Goal: Information Seeking & Learning: Learn about a topic

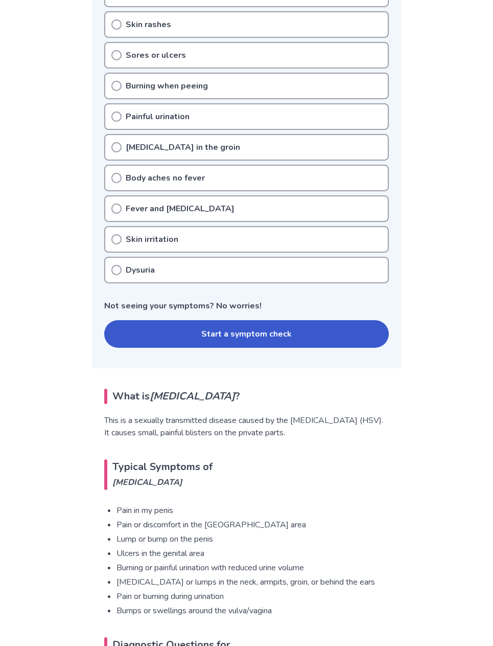
scroll to position [315, 0]
click at [259, 334] on button "Start a symptom check" at bounding box center [246, 333] width 285 height 28
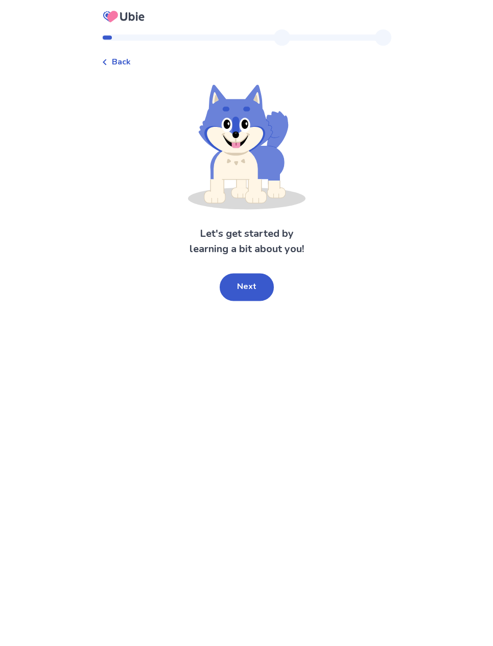
scroll to position [11, 0]
click at [248, 283] on button "Next" at bounding box center [247, 287] width 54 height 28
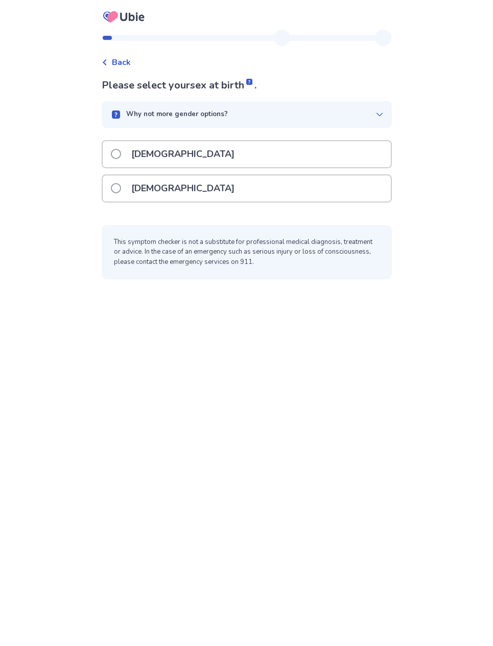
click at [290, 189] on div "Female" at bounding box center [247, 188] width 288 height 26
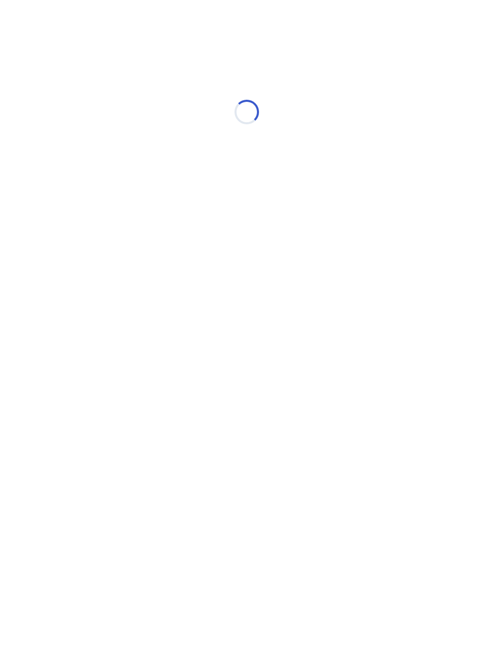
click at [295, 176] on div "Loading..." at bounding box center [247, 112] width 290 height 204
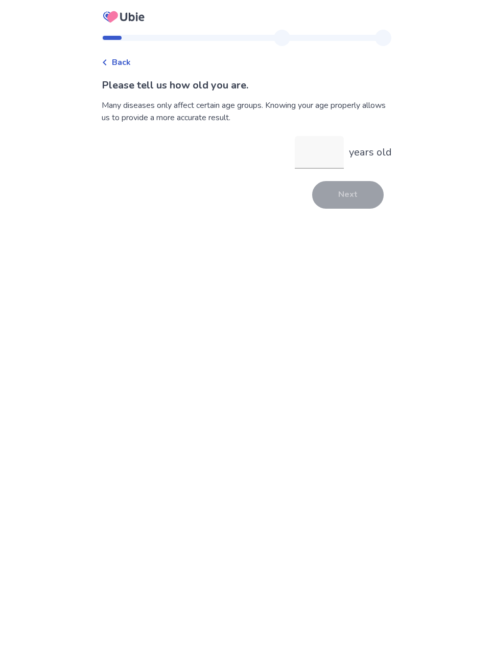
click at [315, 161] on input "years old" at bounding box center [319, 152] width 49 height 33
type input "**"
click at [348, 199] on button "Next" at bounding box center [348, 195] width 72 height 28
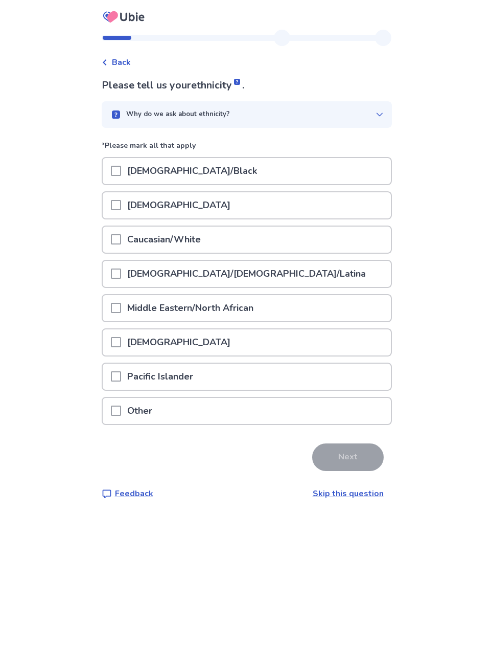
click at [323, 172] on div "African American/Black" at bounding box center [247, 171] width 288 height 26
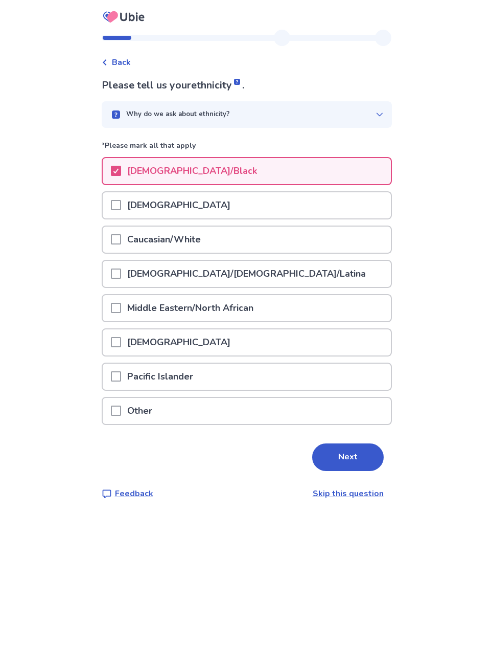
click at [340, 456] on button "Next" at bounding box center [348, 457] width 72 height 28
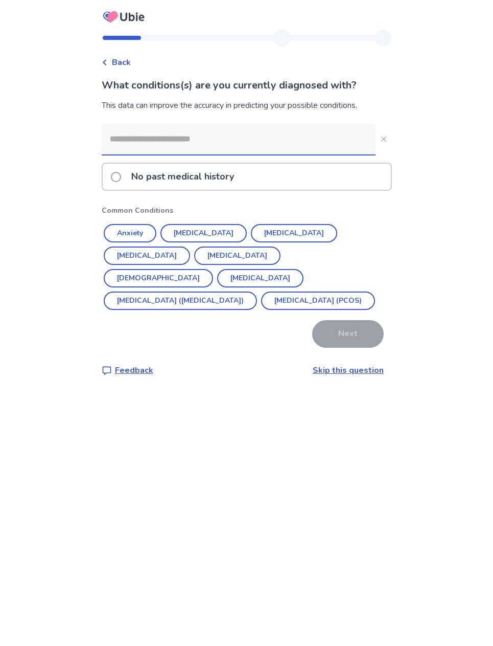
click at [319, 184] on div "No past medical history" at bounding box center [247, 177] width 288 height 26
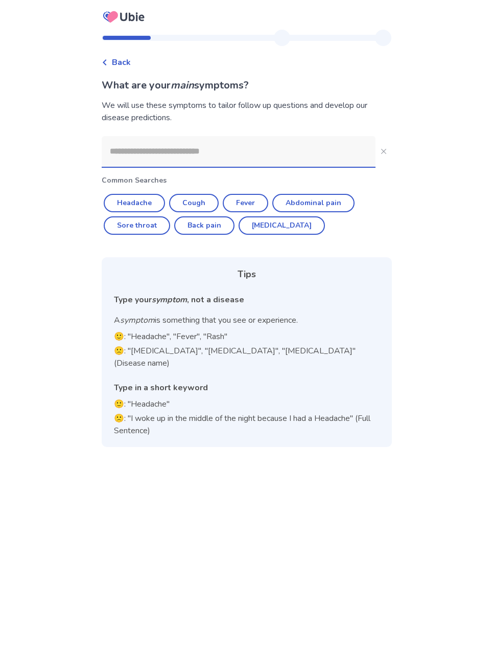
click at [307, 146] on input at bounding box center [239, 151] width 274 height 31
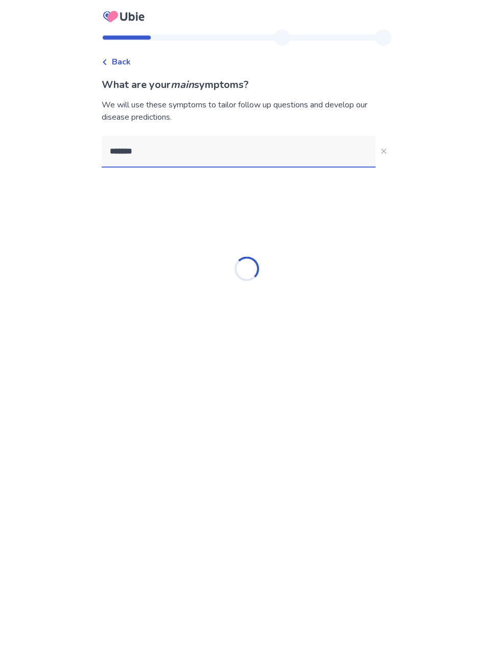
type input "********"
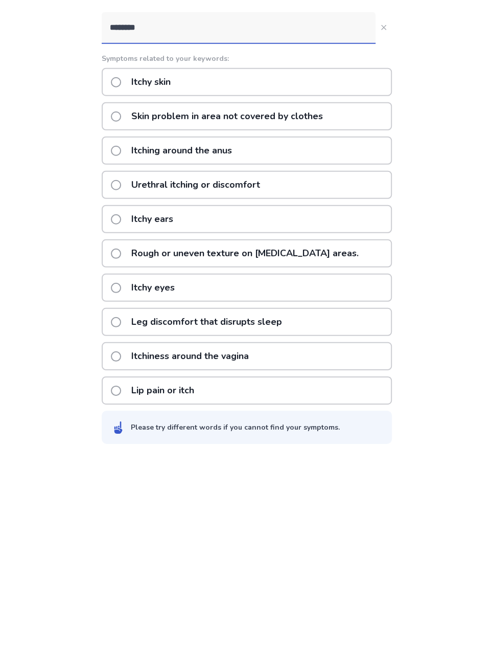
click at [288, 466] on div "Itchiness around the vagina" at bounding box center [247, 480] width 290 height 28
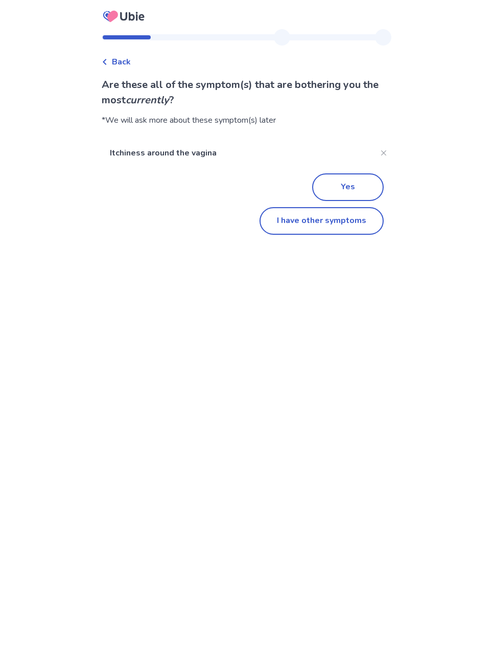
click at [347, 188] on button "Yes" at bounding box center [348, 188] width 72 height 28
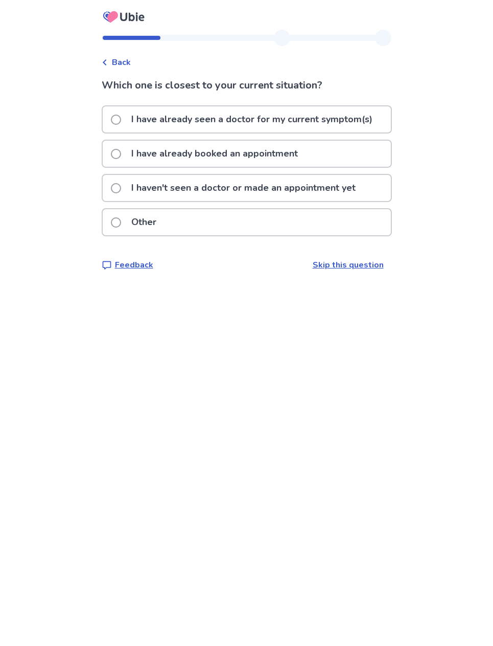
click at [358, 116] on p "I have already seen a doctor for my current symptom(s)" at bounding box center [252, 119] width 254 height 26
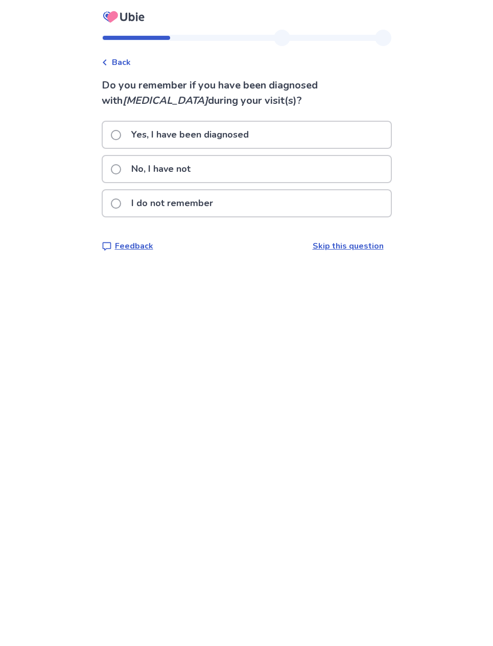
click at [344, 171] on div "No, I have not" at bounding box center [247, 169] width 288 height 26
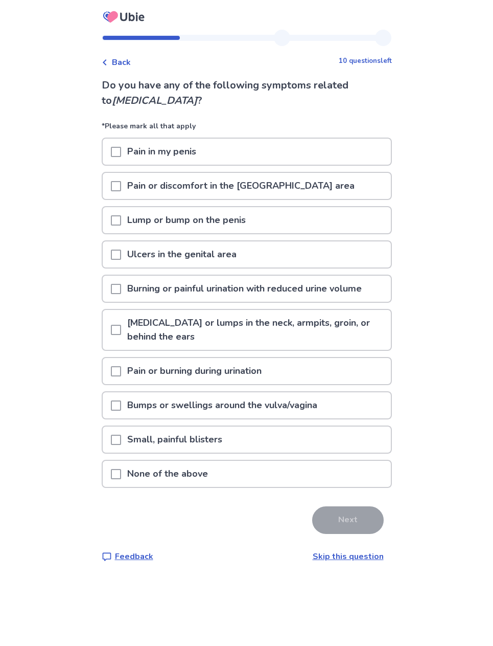
click at [261, 471] on div "None of the above" at bounding box center [247, 474] width 288 height 26
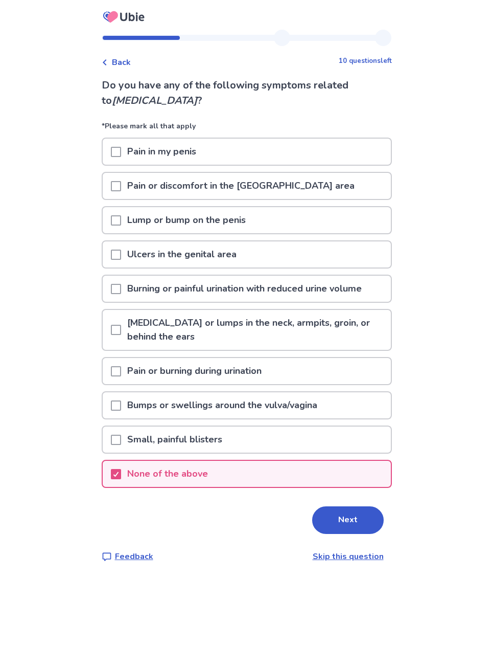
click at [332, 520] on button "Next" at bounding box center [348, 520] width 72 height 28
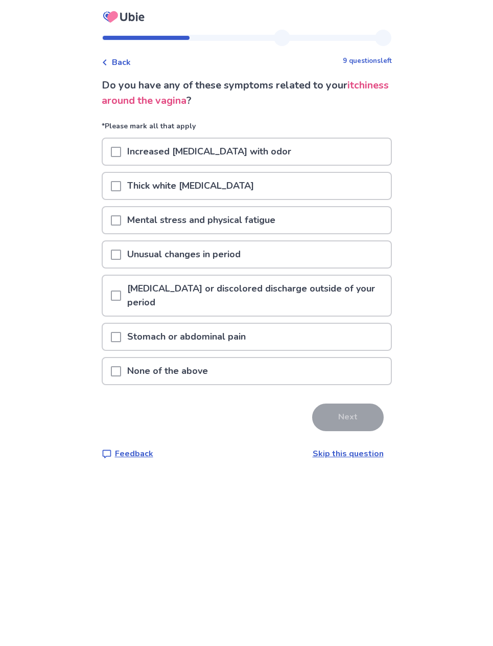
click at [315, 255] on div "Unusual changes in period" at bounding box center [247, 254] width 288 height 26
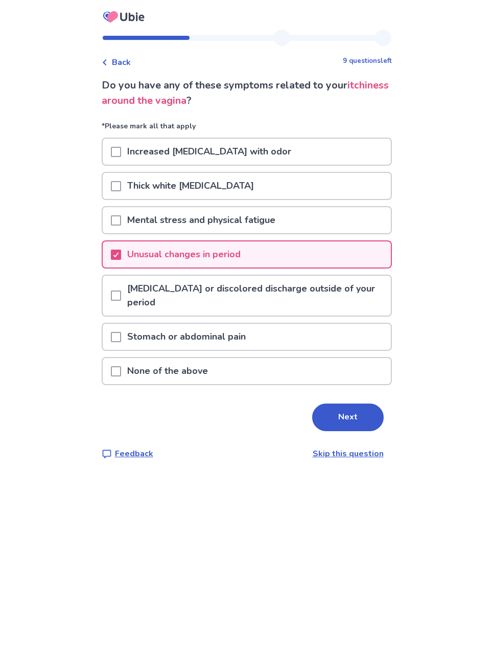
click at [332, 415] on button "Next" at bounding box center [348, 417] width 72 height 28
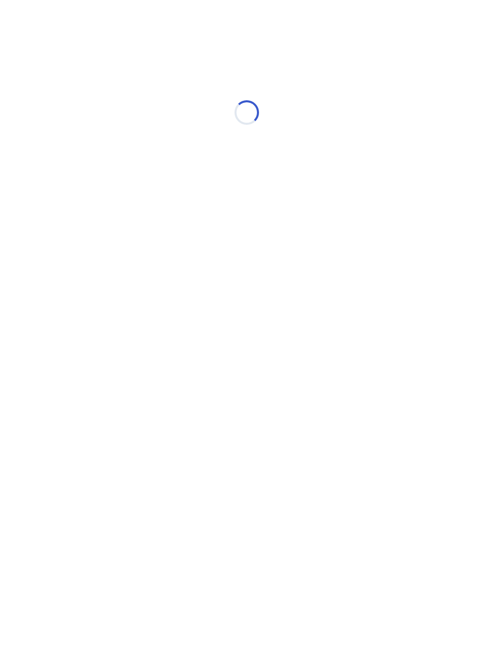
select select "*"
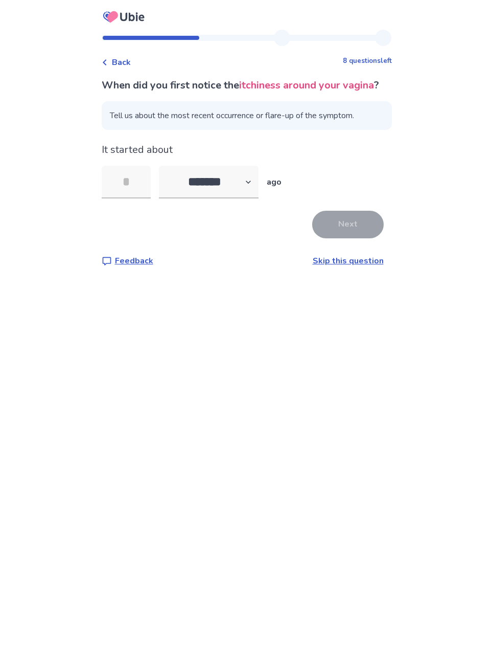
click at [142, 183] on input "tel" at bounding box center [126, 182] width 49 height 33
type input "**"
click at [342, 238] on button "Next" at bounding box center [348, 225] width 72 height 28
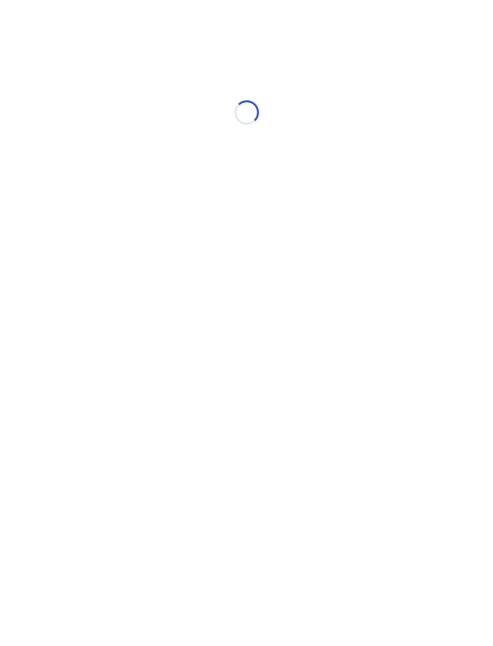
select select "*"
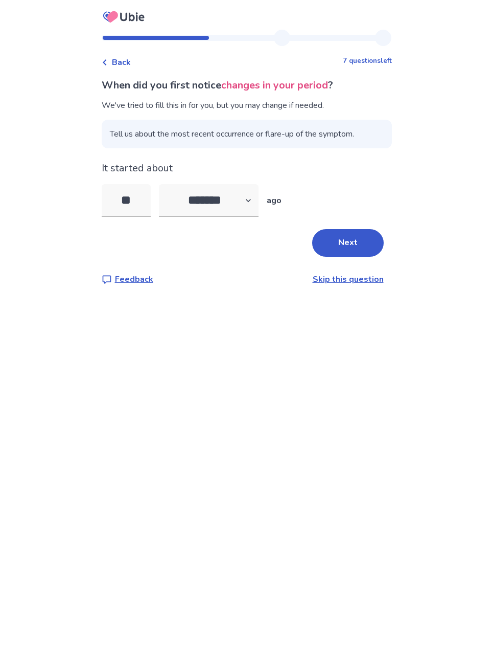
click at [333, 246] on button "Next" at bounding box center [348, 243] width 72 height 28
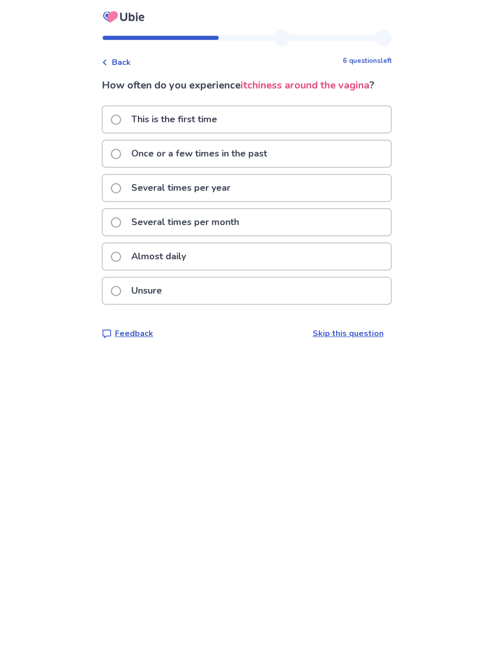
click at [282, 258] on div "Almost daily" at bounding box center [247, 256] width 288 height 26
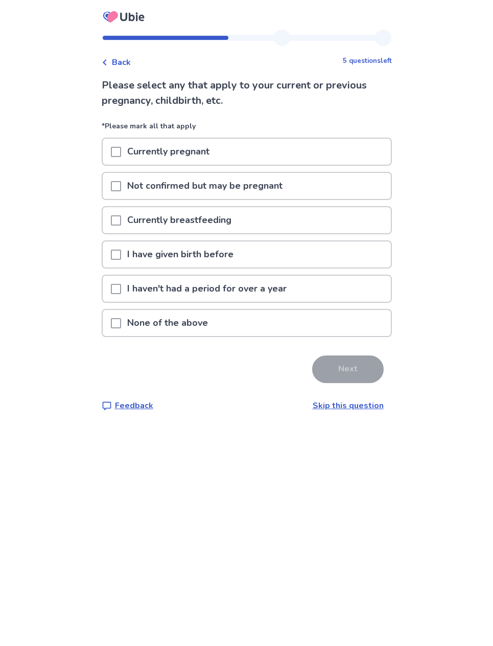
click at [261, 318] on div "None of the above" at bounding box center [247, 323] width 288 height 26
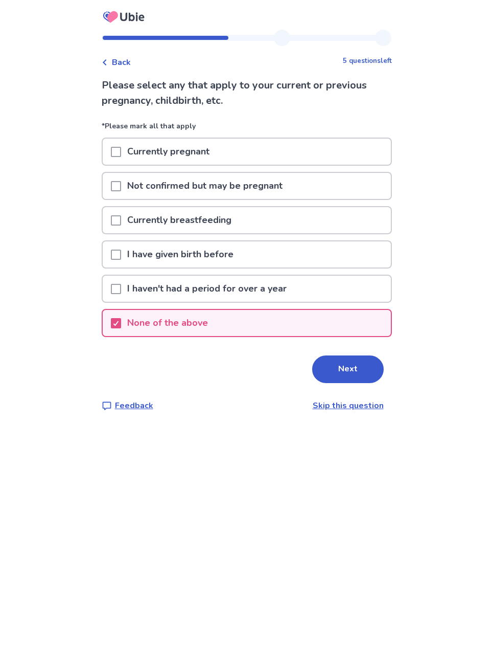
click at [336, 380] on button "Next" at bounding box center [348, 369] width 72 height 28
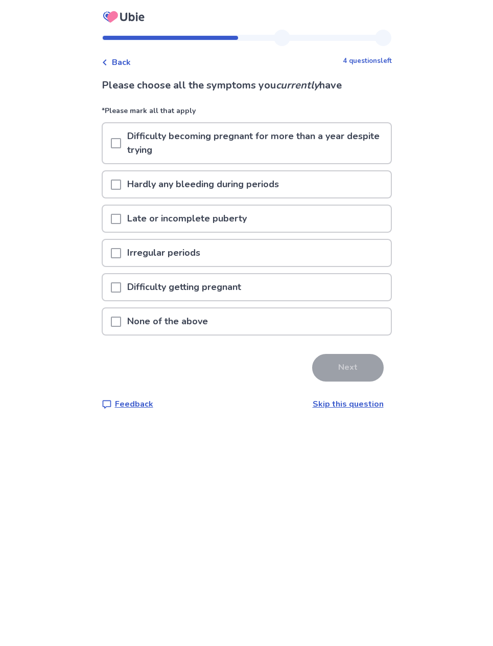
click at [271, 328] on div "None of the above" at bounding box center [247, 321] width 288 height 26
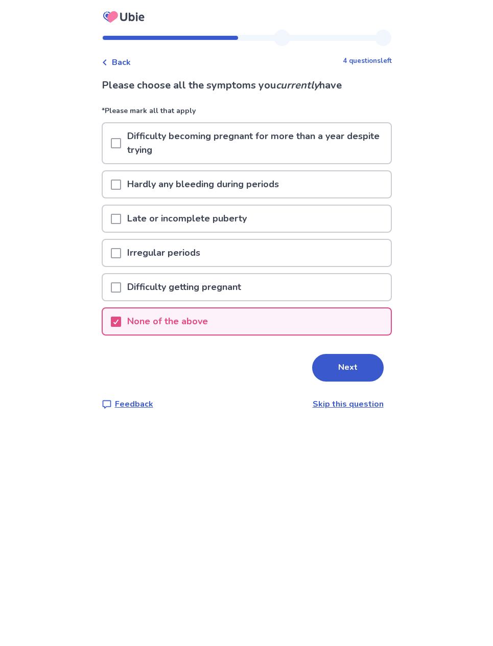
click at [289, 264] on div "Irregular periods" at bounding box center [247, 253] width 288 height 26
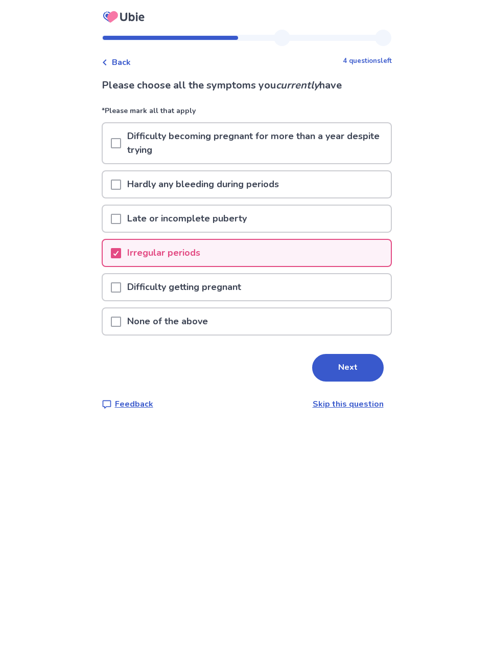
click at [331, 375] on button "Next" at bounding box center [348, 368] width 72 height 28
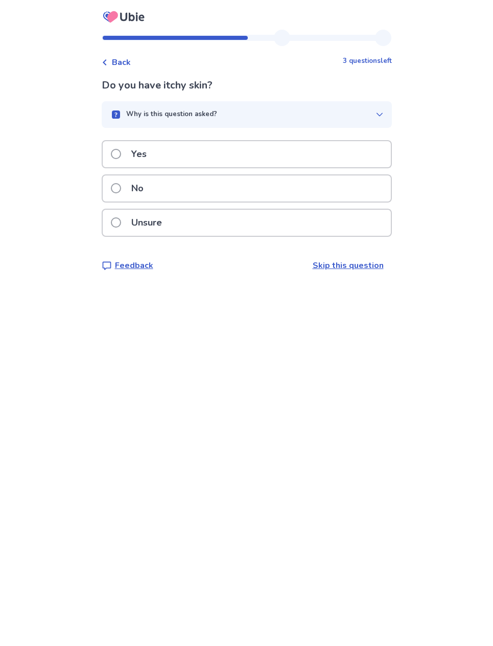
click at [332, 144] on div "Yes" at bounding box center [247, 154] width 288 height 26
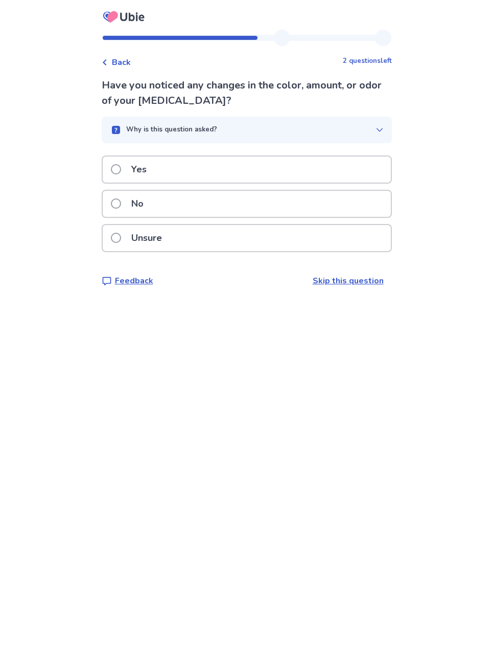
click at [298, 204] on div "No" at bounding box center [247, 204] width 288 height 26
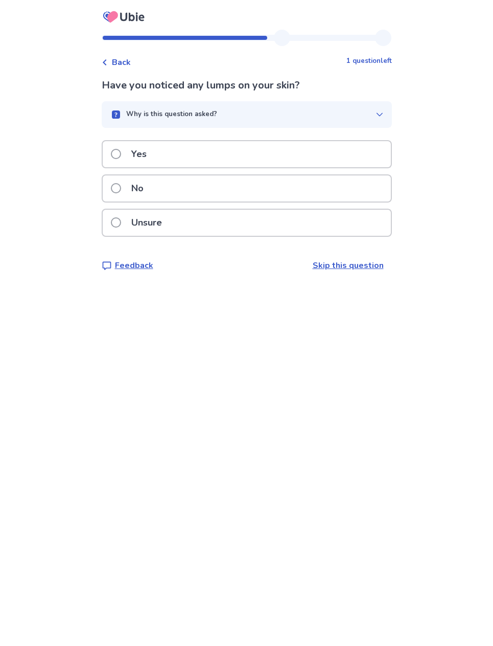
click at [301, 193] on div "No" at bounding box center [247, 188] width 288 height 26
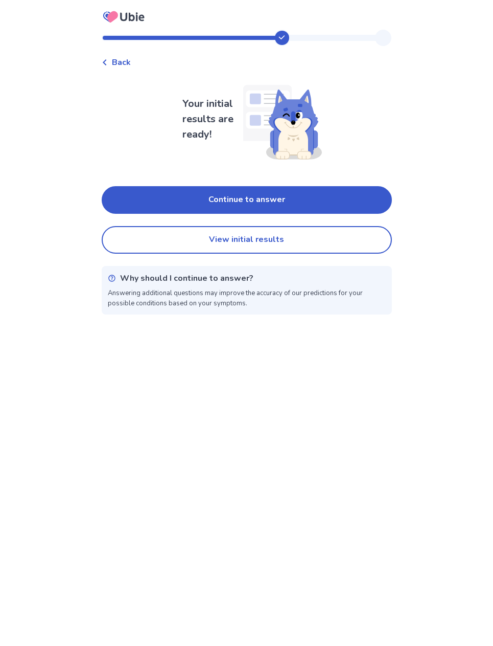
click at [307, 203] on button "Continue to answer" at bounding box center [247, 200] width 290 height 28
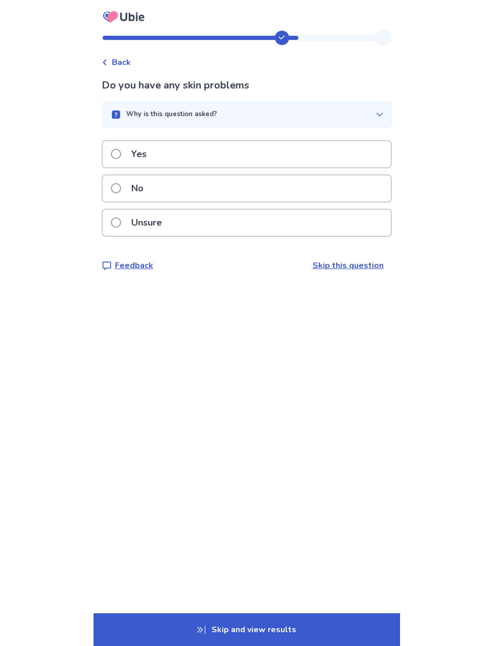
click at [304, 194] on div "No" at bounding box center [247, 188] width 288 height 26
click at [309, 190] on div "No" at bounding box center [247, 188] width 288 height 26
click at [330, 155] on div "Yes" at bounding box center [247, 154] width 288 height 26
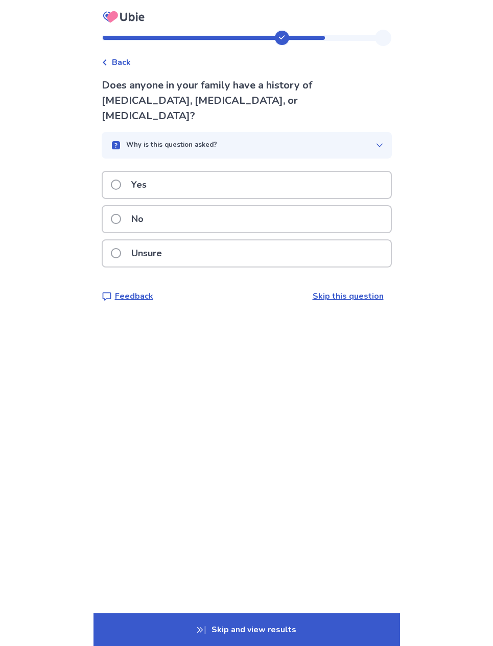
click at [300, 206] on div "No" at bounding box center [247, 219] width 288 height 26
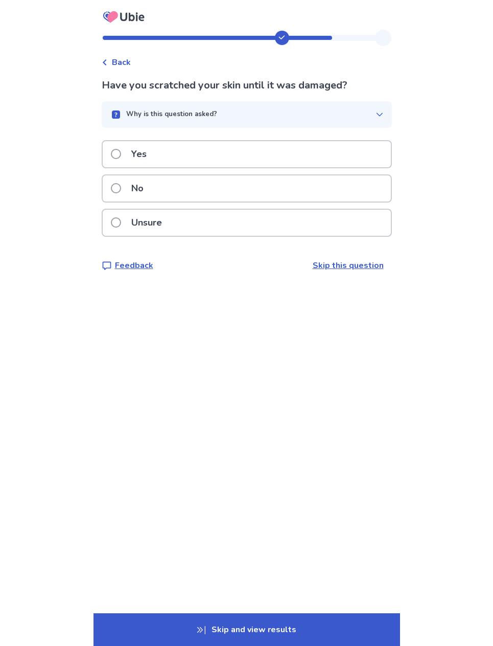
click at [329, 154] on div "Yes" at bounding box center [247, 154] width 288 height 26
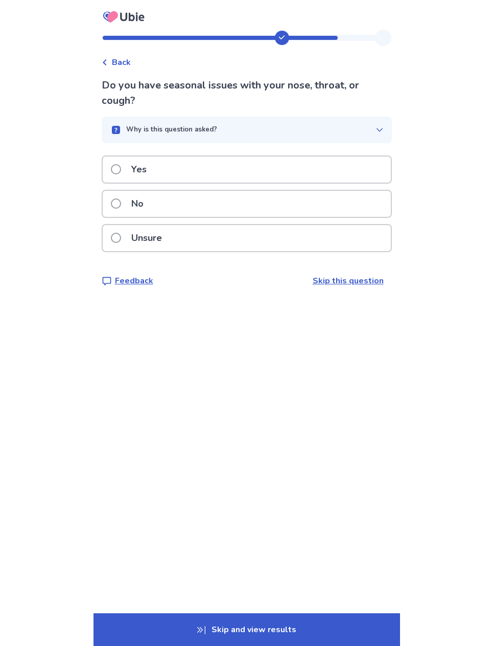
click at [297, 206] on div "No" at bounding box center [247, 204] width 288 height 26
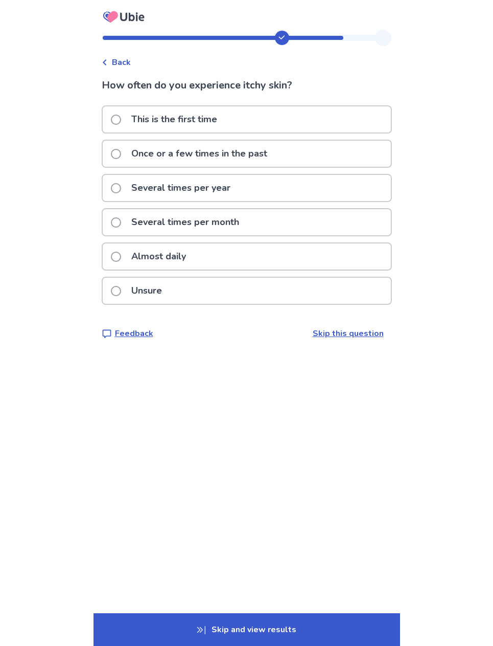
click at [278, 248] on div "Almost daily" at bounding box center [247, 256] width 288 height 26
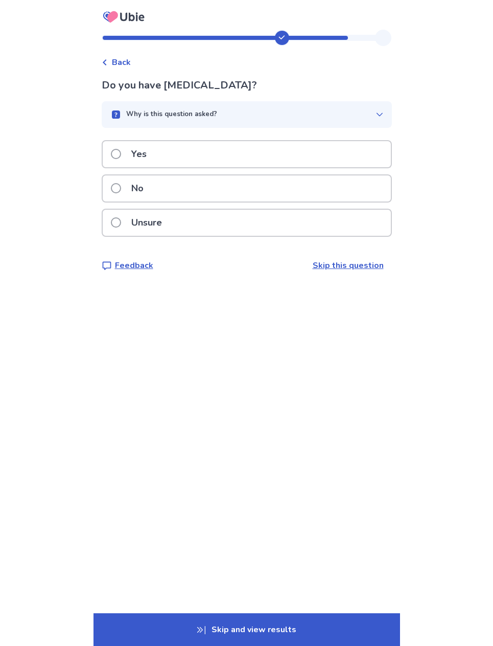
click at [300, 193] on div "No" at bounding box center [247, 188] width 288 height 26
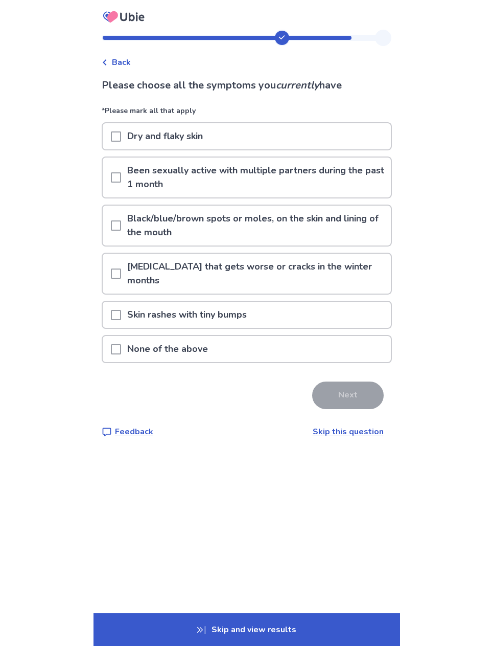
click at [285, 336] on div "None of the above" at bounding box center [247, 349] width 288 height 26
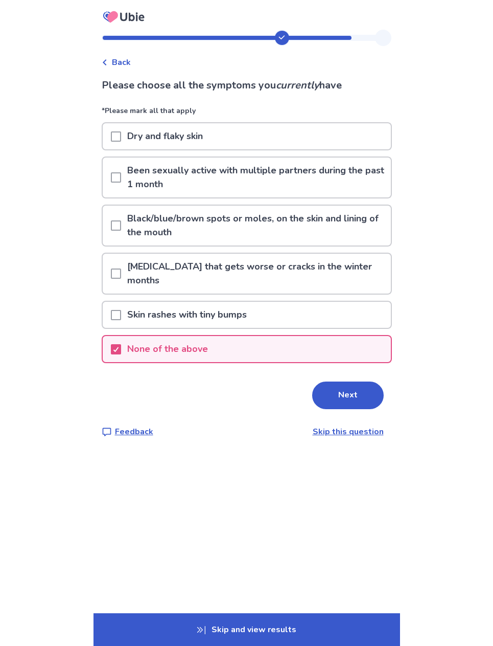
click at [330, 385] on button "Next" at bounding box center [348, 395] width 72 height 28
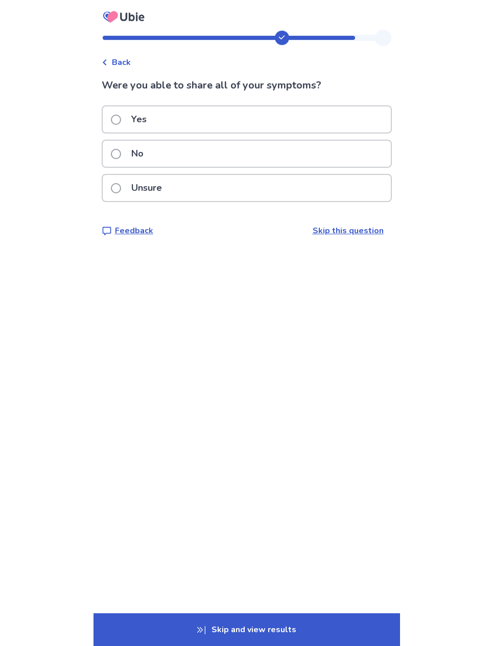
click at [353, 110] on div "Yes" at bounding box center [247, 119] width 288 height 26
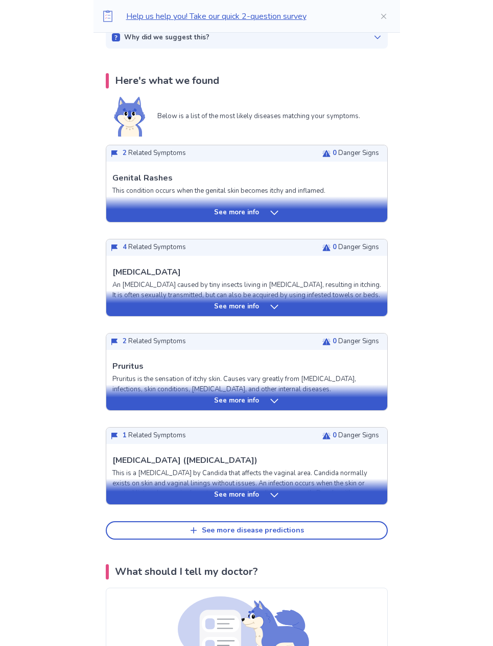
scroll to position [179, 0]
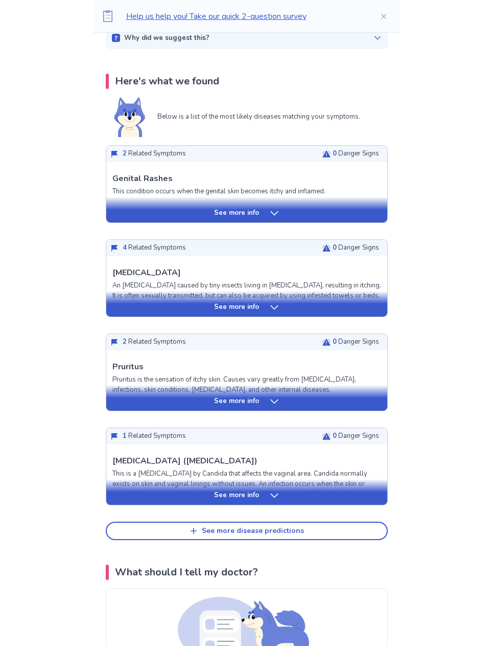
click at [281, 396] on div "See more info" at bounding box center [246, 401] width 281 height 10
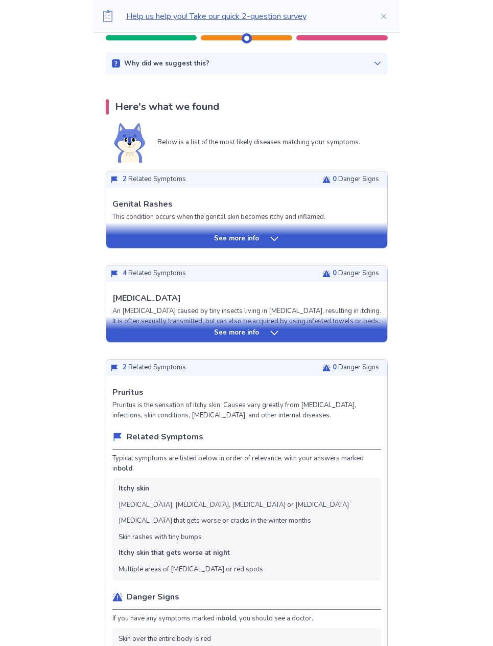
click at [278, 332] on icon at bounding box center [274, 333] width 10 height 10
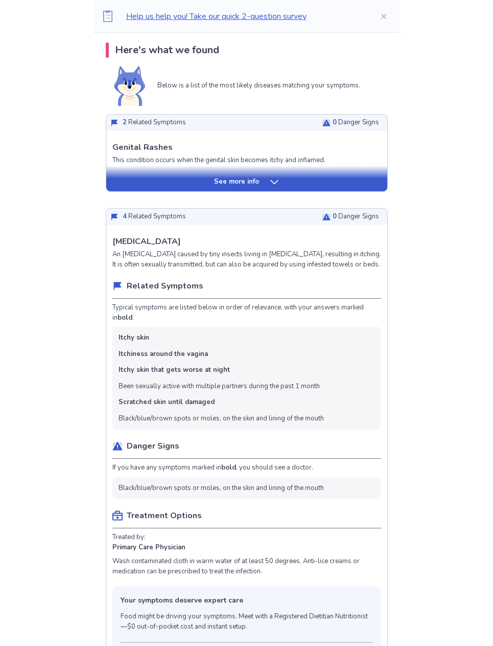
scroll to position [211, 0]
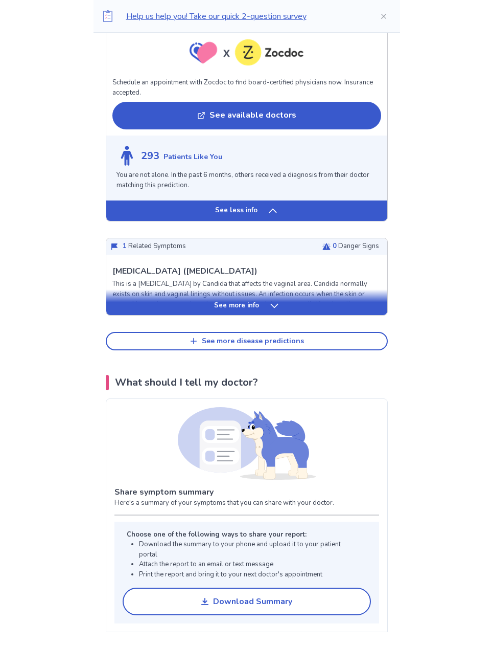
click at [320, 295] on div "See more info" at bounding box center [246, 302] width 281 height 26
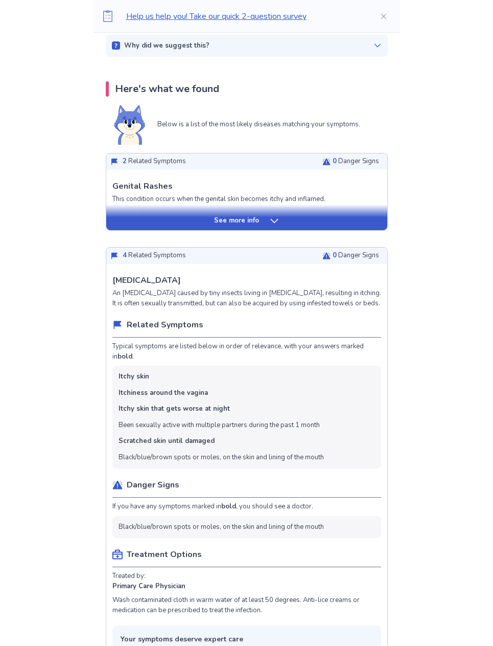
scroll to position [0, 0]
